Goal: Information Seeking & Learning: Learn about a topic

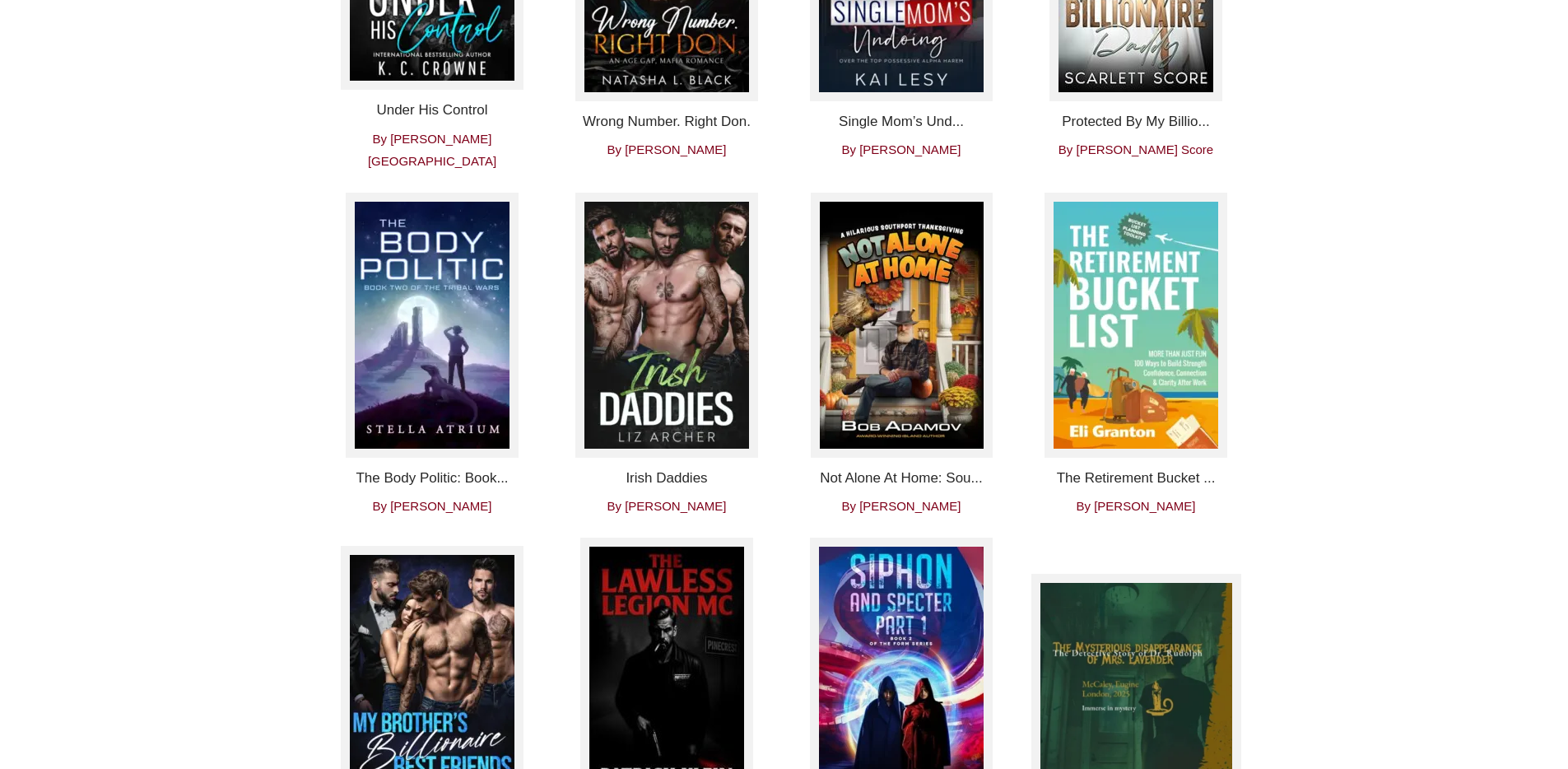
scroll to position [1202, 0]
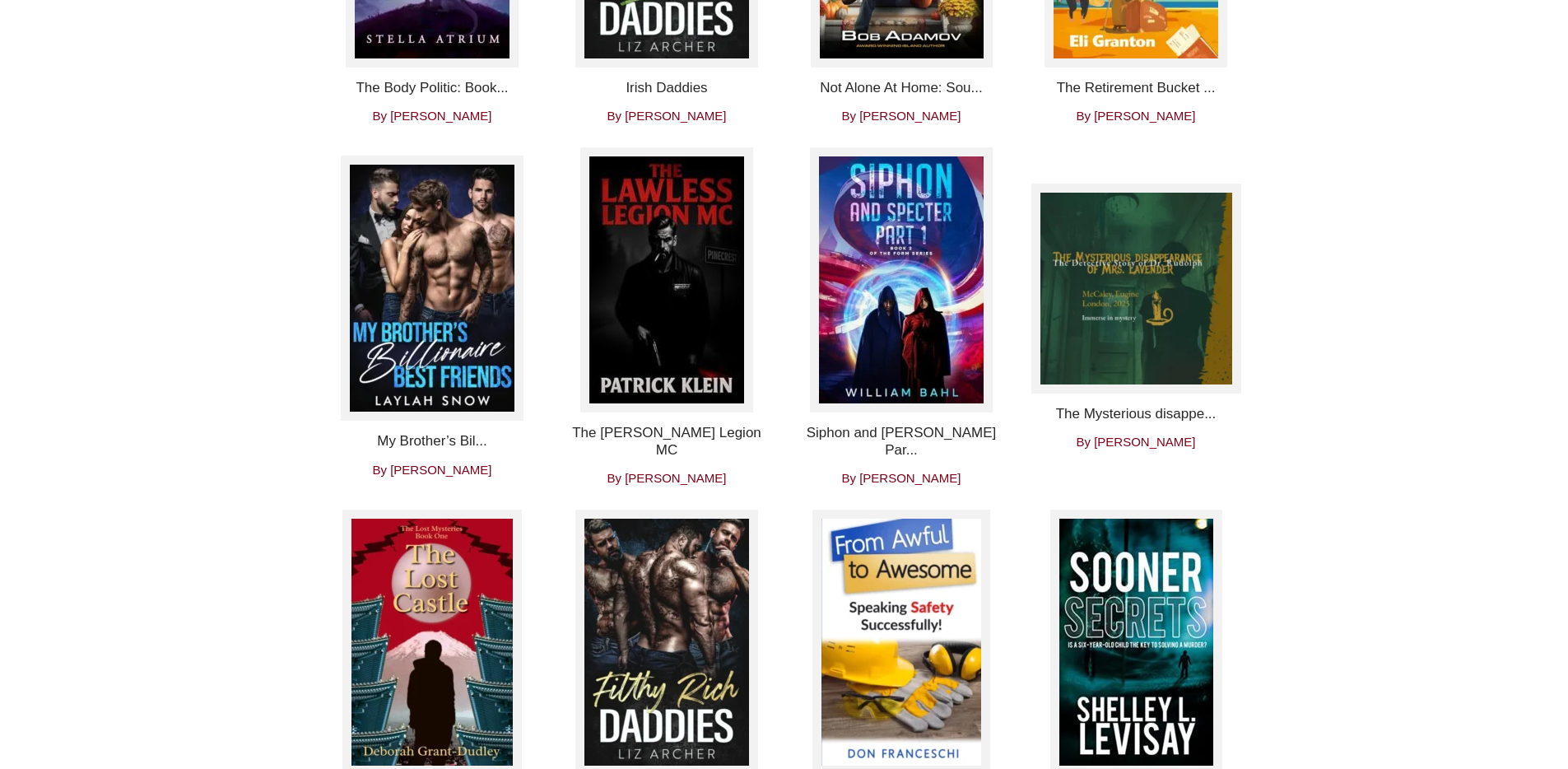
click at [879, 425] on h4 "Siphon and [PERSON_NAME] Par..." at bounding box center [901, 441] width 210 height 33
